Goal: Find specific page/section: Find specific page/section

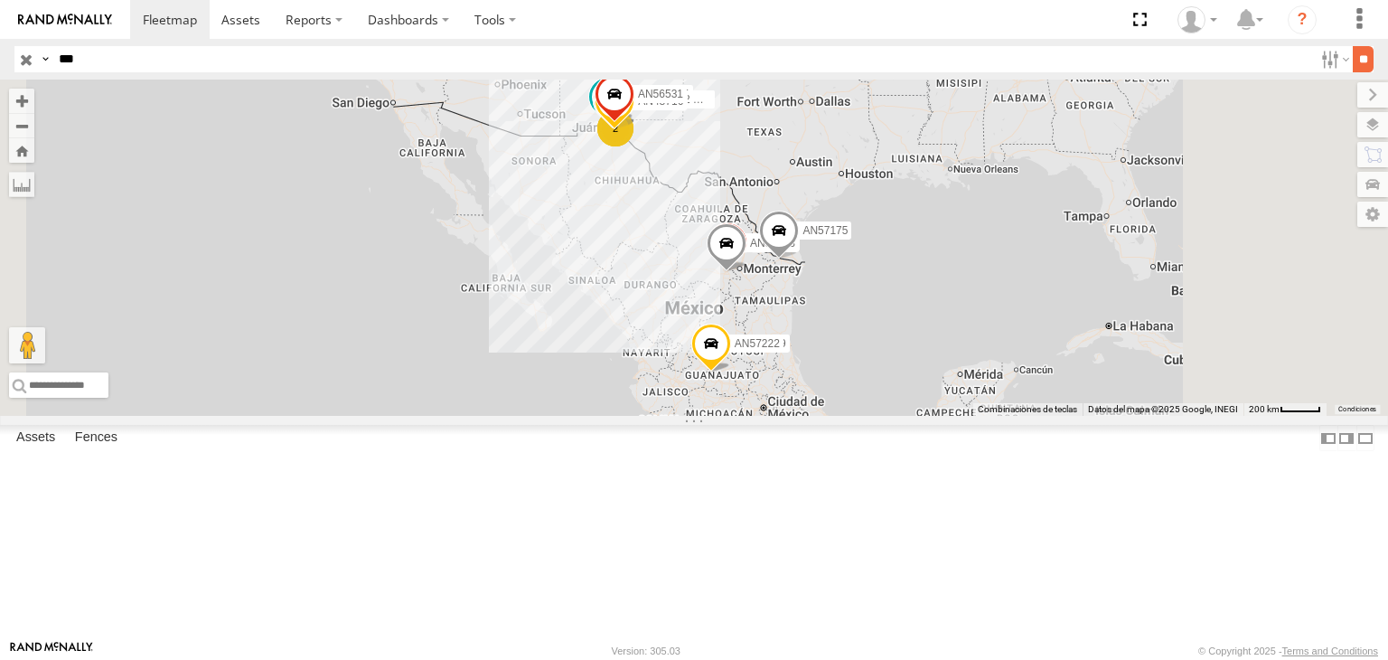
type input "***"
click at [1355, 51] on input "**" at bounding box center [1363, 59] width 21 height 26
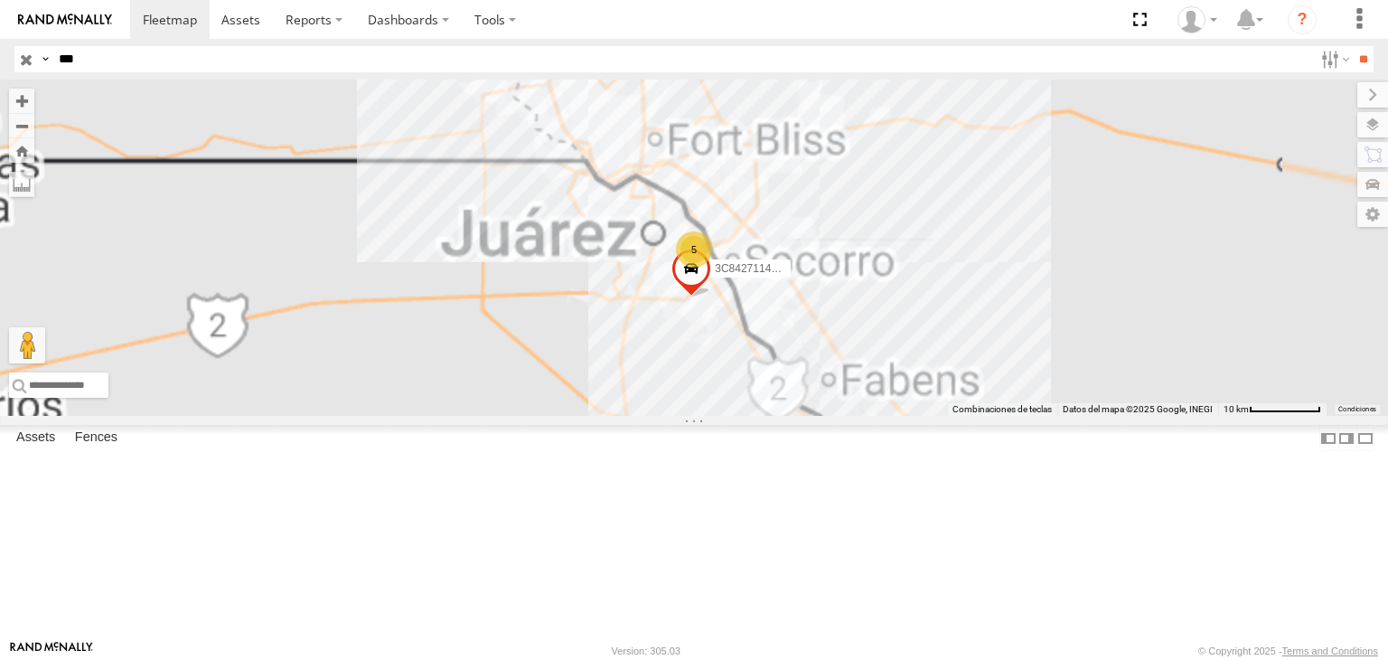
drag, startPoint x: 748, startPoint y: 166, endPoint x: 796, endPoint y: 272, distance: 116.1
click at [796, 272] on div "AN539582 5 3C8427114EE8" at bounding box center [694, 248] width 1388 height 336
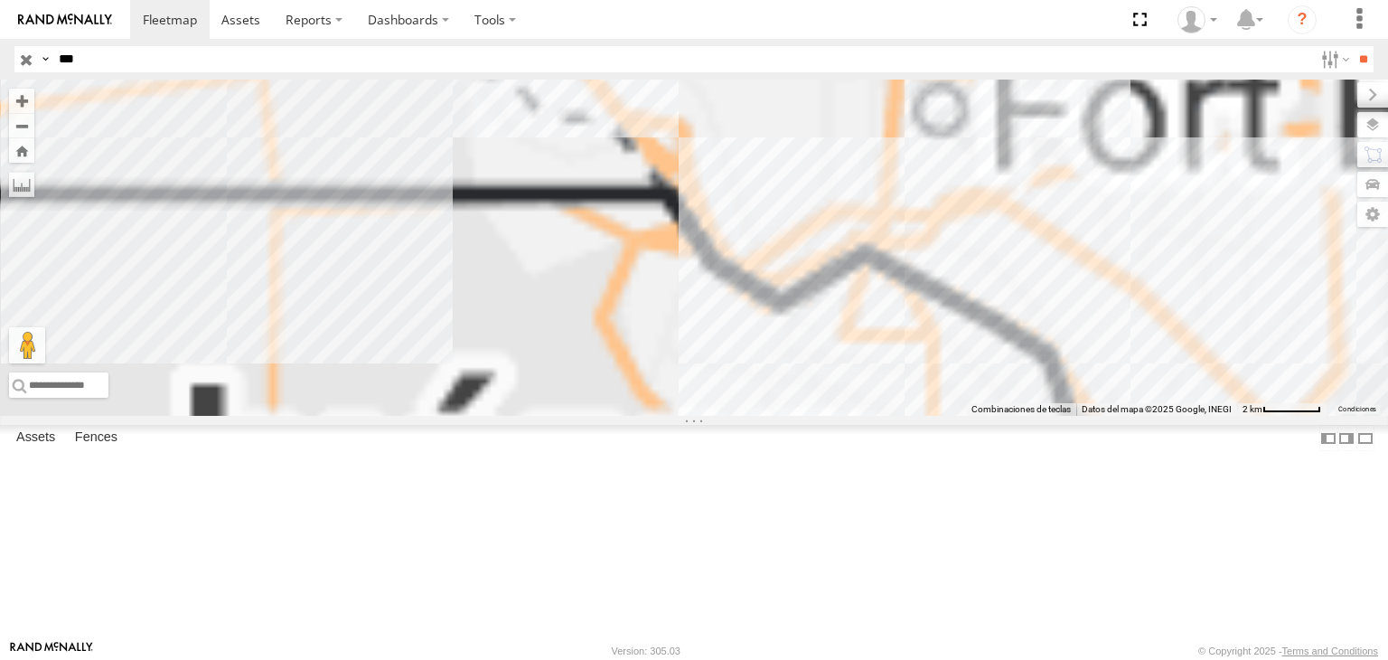
drag, startPoint x: 752, startPoint y: 314, endPoint x: 788, endPoint y: 304, distance: 37.7
click at [785, 305] on div "AN539582 3C8427114EE8" at bounding box center [694, 248] width 1388 height 336
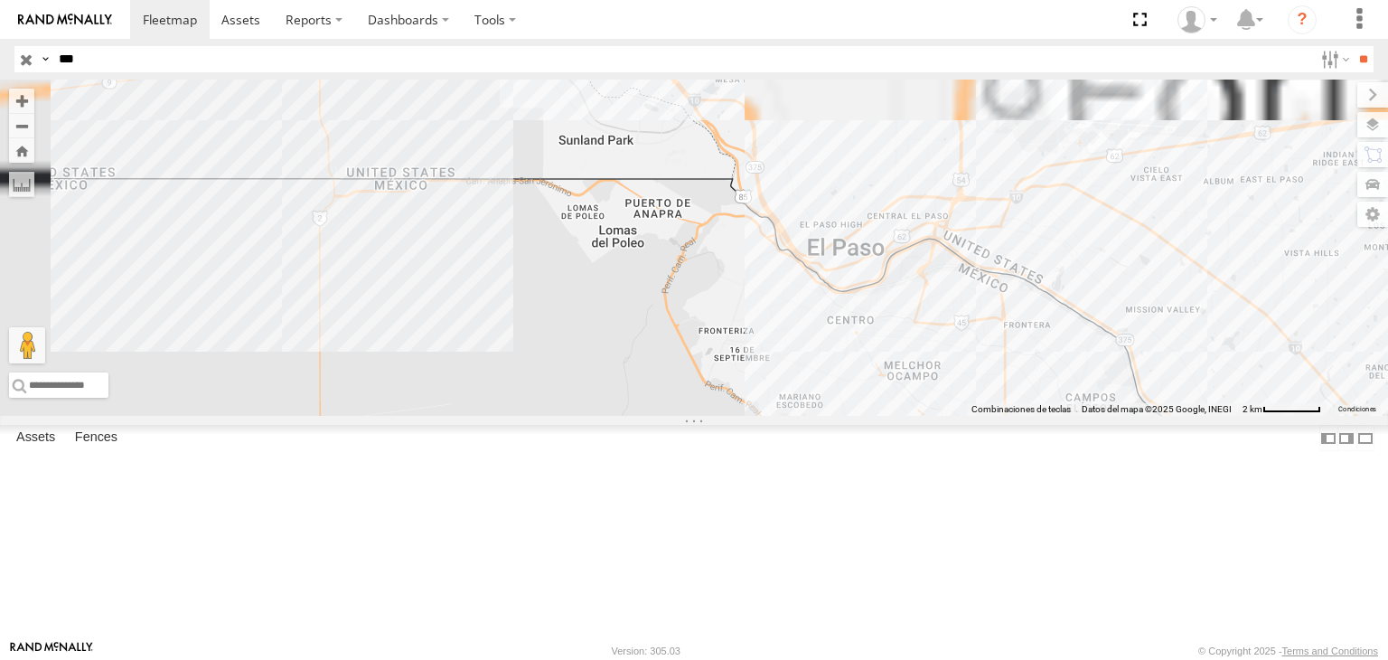
drag, startPoint x: 774, startPoint y: 311, endPoint x: 844, endPoint y: 311, distance: 69.6
click at [839, 311] on div "AN539582 3C8427114EE8 3" at bounding box center [694, 248] width 1388 height 336
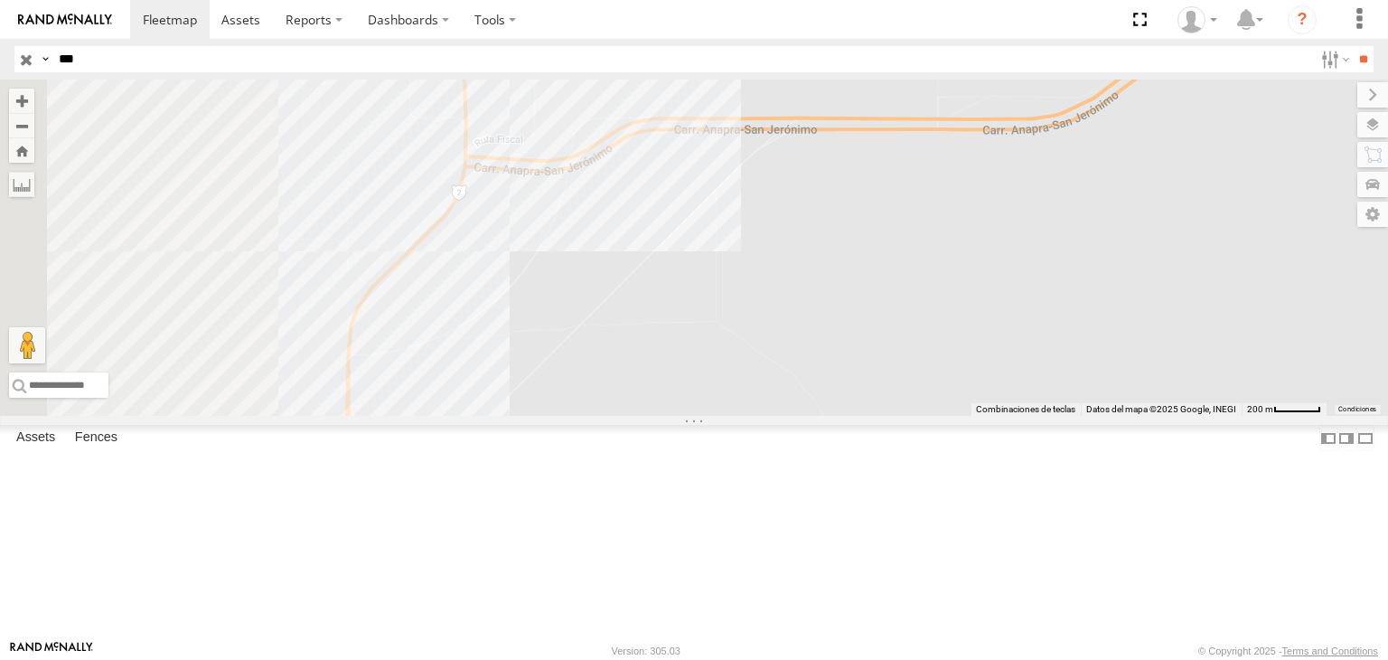
drag, startPoint x: 908, startPoint y: 342, endPoint x: 1106, endPoint y: 355, distance: 198.4
click at [1106, 355] on div "AN539582 3C8427114EE8" at bounding box center [694, 248] width 1388 height 336
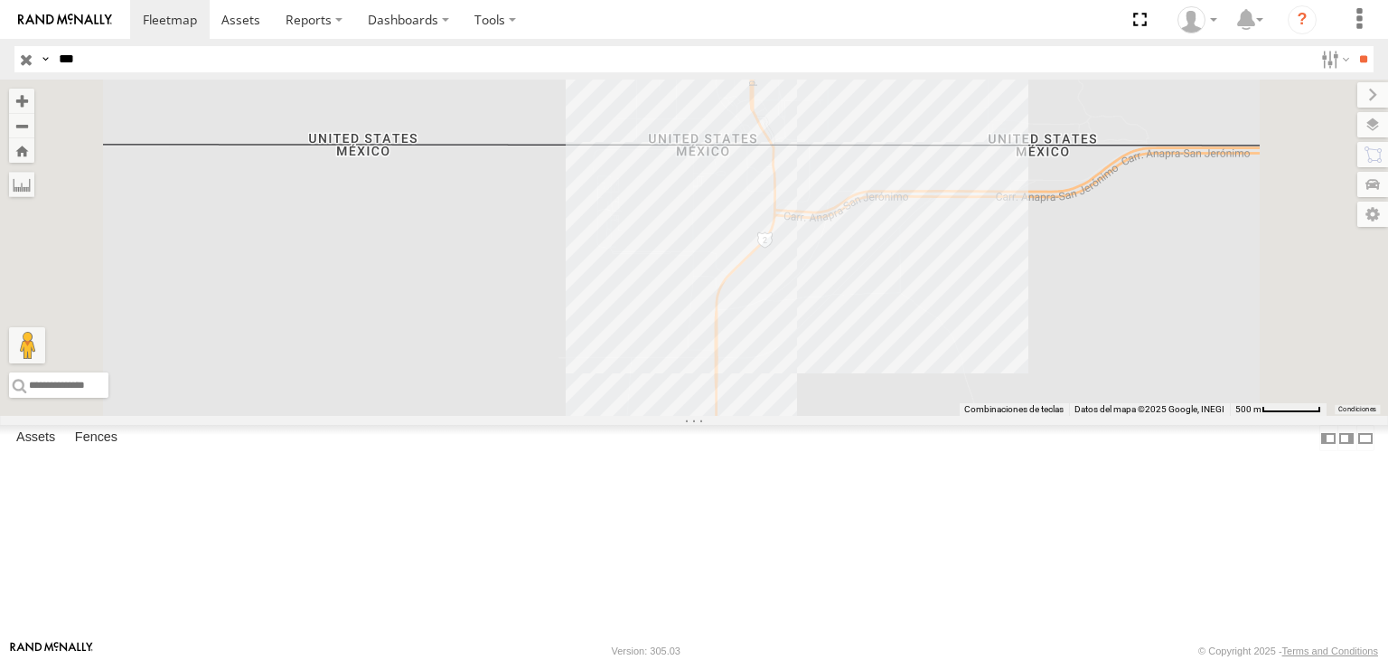
drag, startPoint x: 909, startPoint y: 429, endPoint x: 991, endPoint y: 402, distance: 86.6
click at [990, 404] on div "AN539582 3C8427114EE8" at bounding box center [694, 248] width 1388 height 336
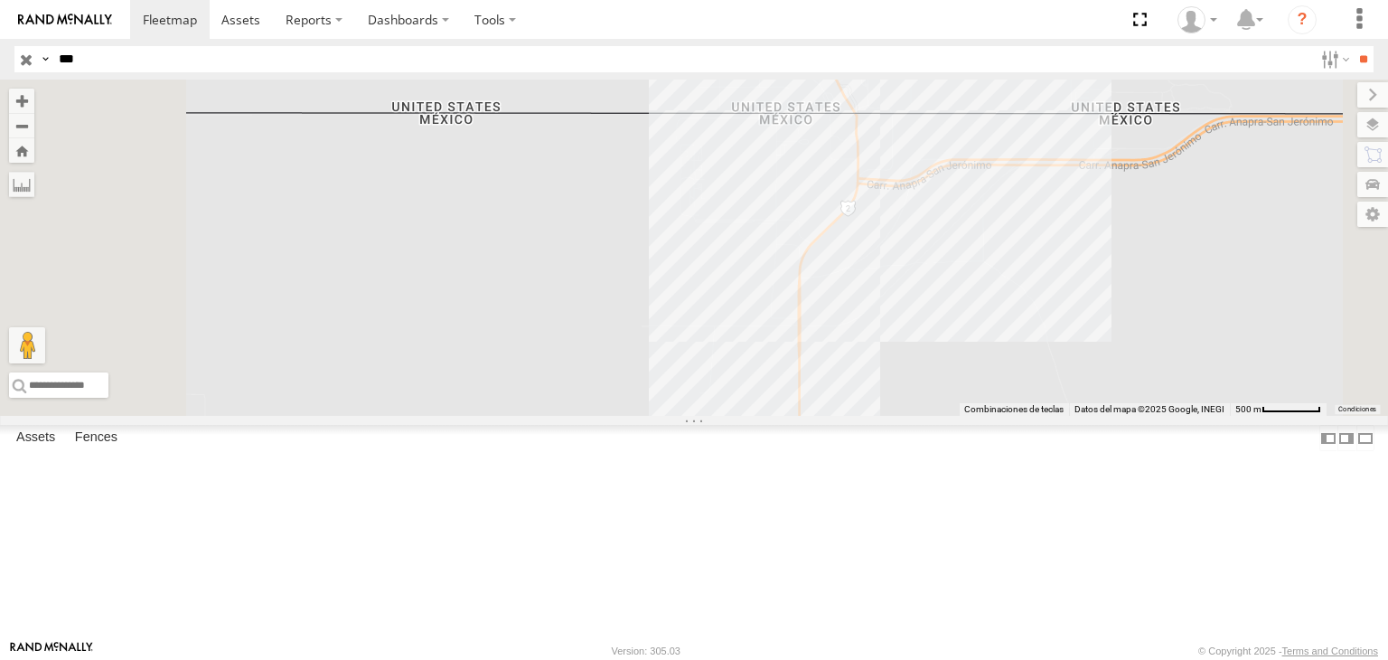
drag, startPoint x: 994, startPoint y: 388, endPoint x: 1004, endPoint y: 357, distance: 32.3
click at [998, 360] on div "AN539582 3C8427114EE8" at bounding box center [694, 248] width 1388 height 336
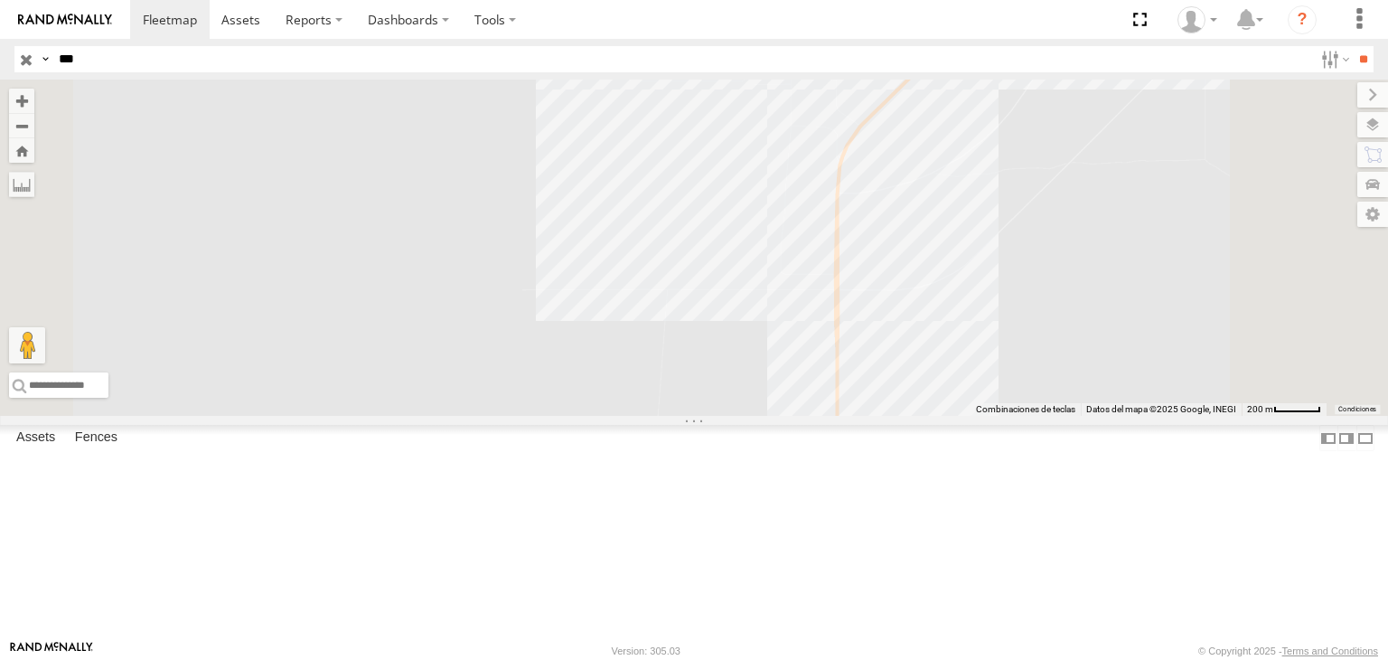
click at [969, 397] on div "AN539582 3C8427114EE8" at bounding box center [694, 248] width 1388 height 336
click at [983, 416] on div "AN539582 3C8427114EE8" at bounding box center [694, 248] width 1388 height 336
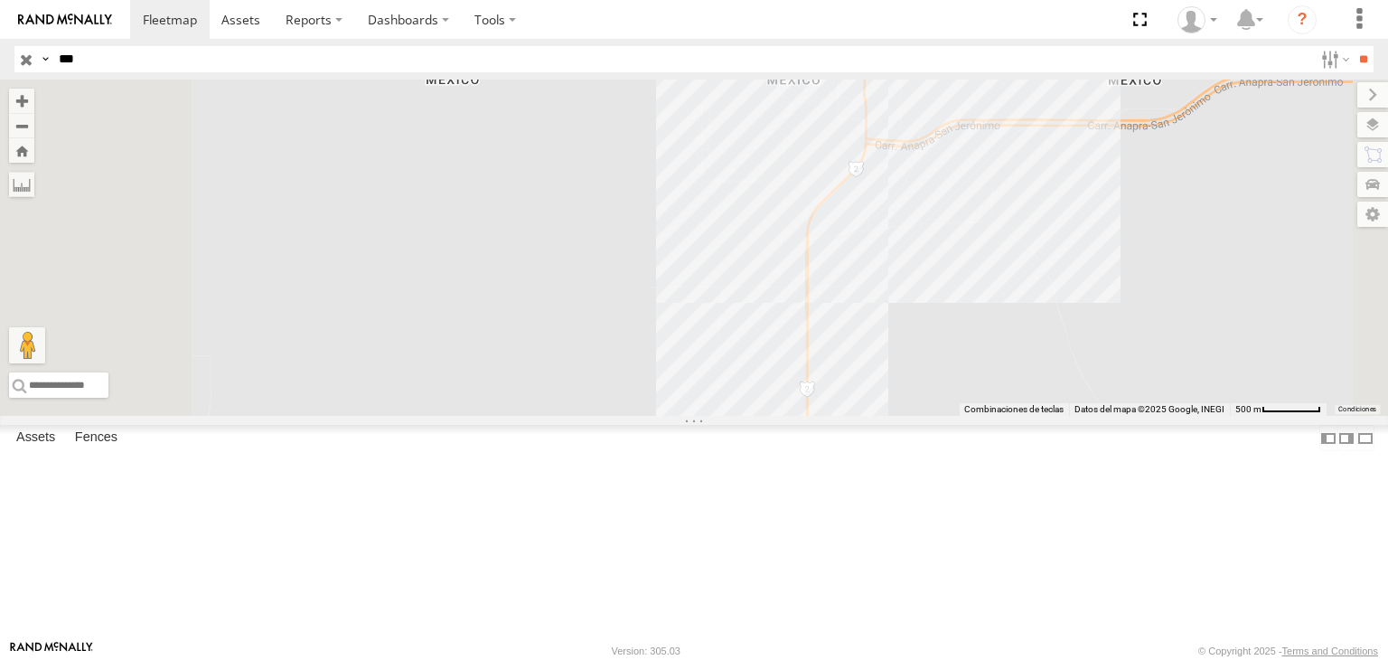
click at [983, 406] on div "AN539582 3C8427114EE8" at bounding box center [694, 248] width 1388 height 336
